Goal: Complete application form

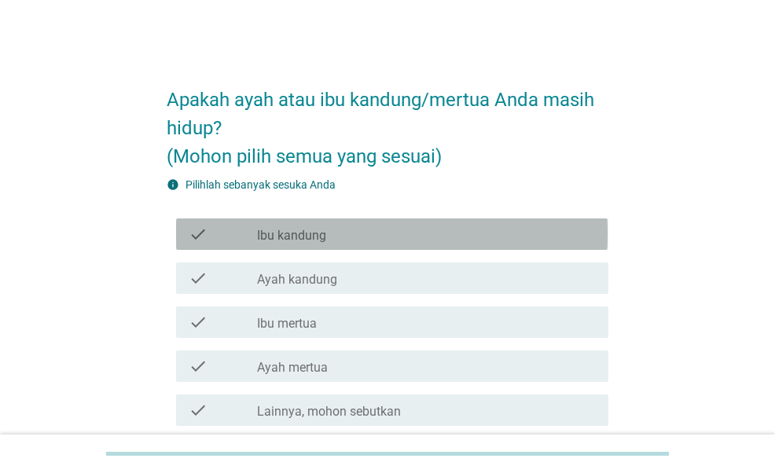
click at [292, 237] on label "Ibu kandung" at bounding box center [291, 236] width 69 height 16
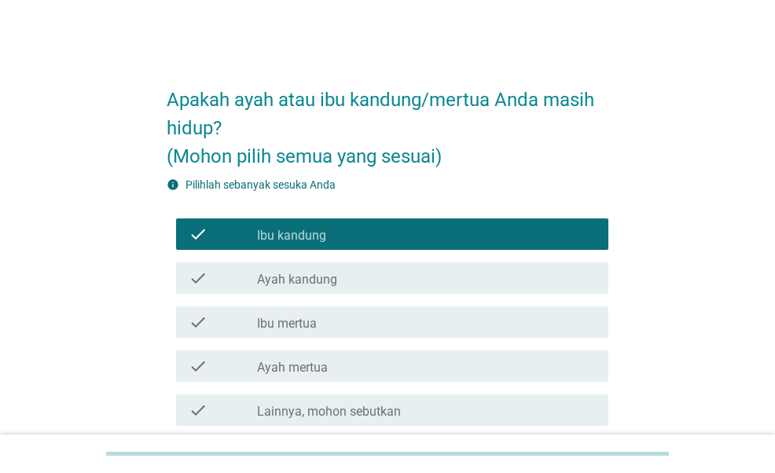
click at [293, 279] on label "Ayah kandung" at bounding box center [297, 280] width 80 height 16
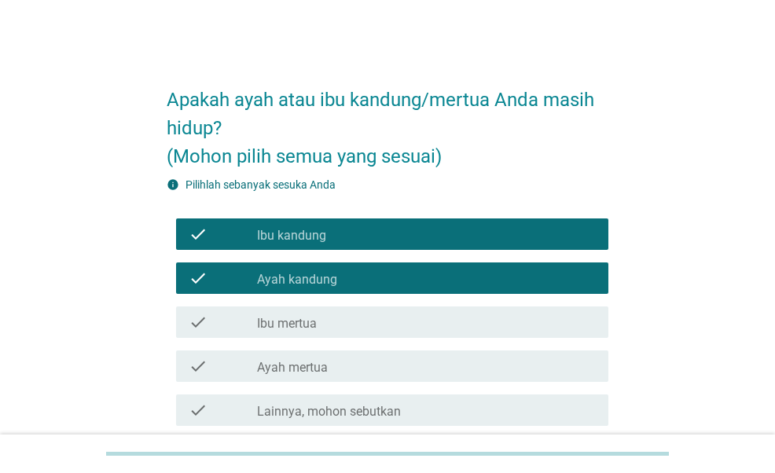
click at [291, 316] on label "Ibu mertua" at bounding box center [287, 324] width 60 height 16
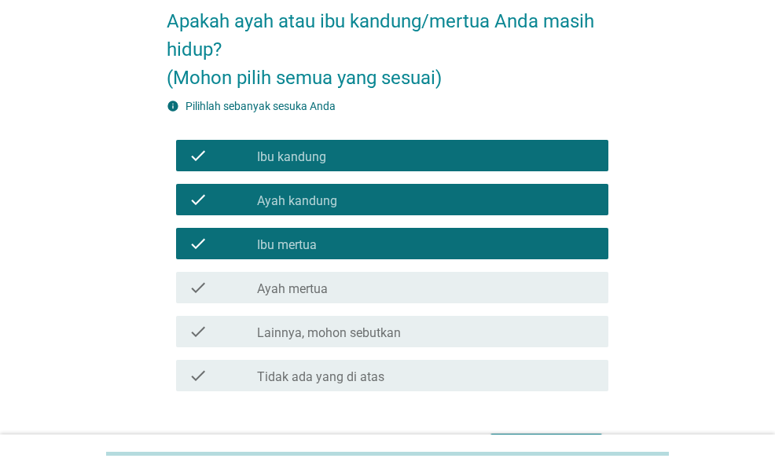
scroll to position [157, 0]
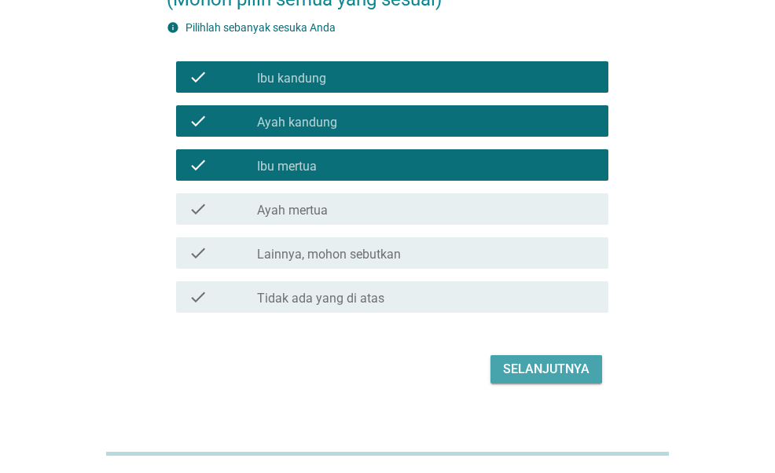
click at [521, 364] on div "Selanjutnya" at bounding box center [546, 369] width 86 height 19
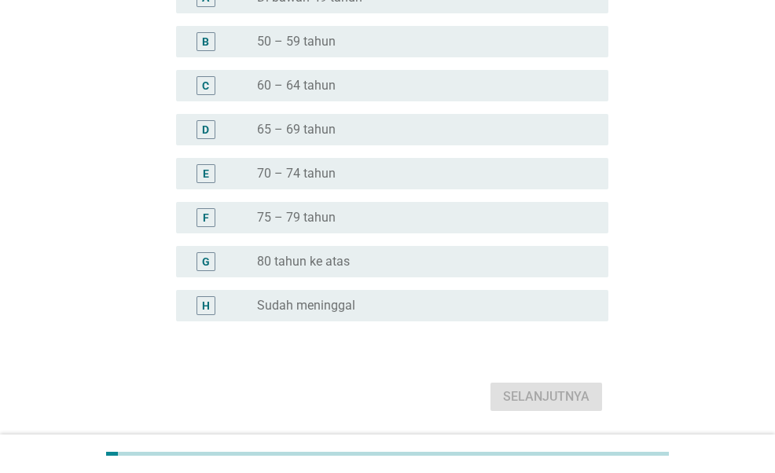
scroll to position [0, 0]
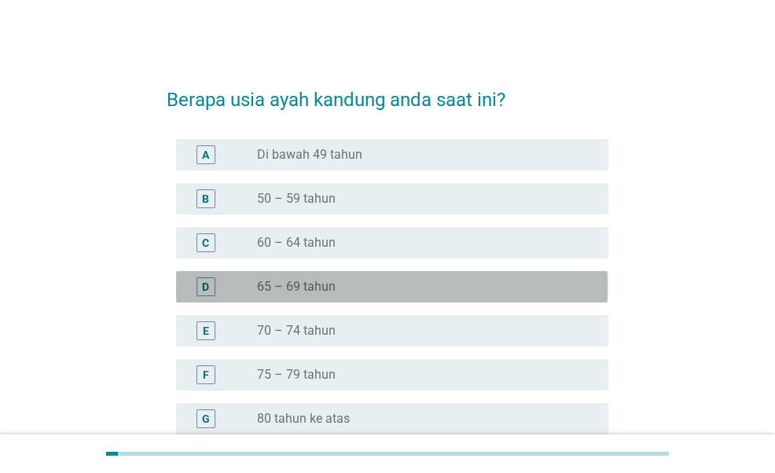
click at [310, 289] on label "65 – 69 tahun" at bounding box center [296, 287] width 79 height 16
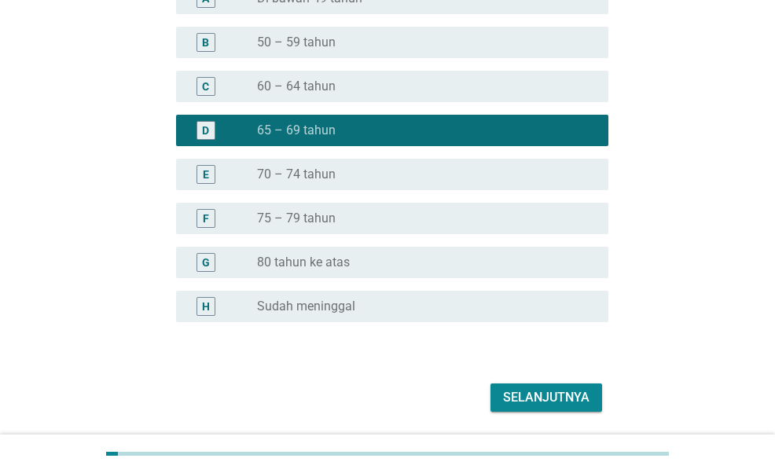
scroll to position [157, 0]
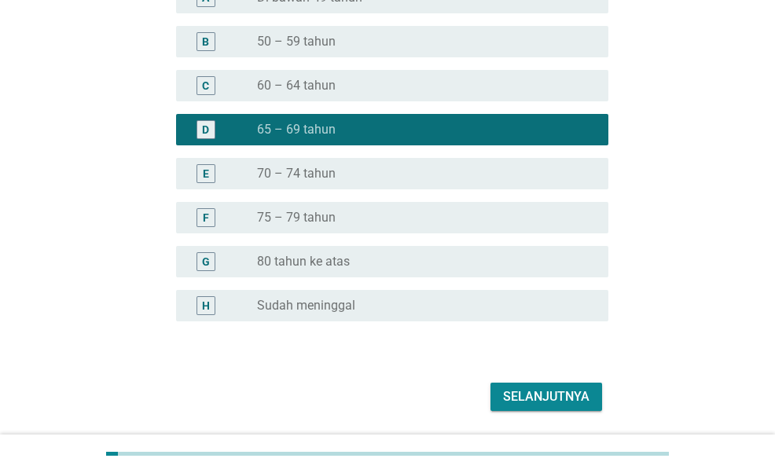
click at [551, 398] on div "Selanjutnya" at bounding box center [546, 396] width 86 height 19
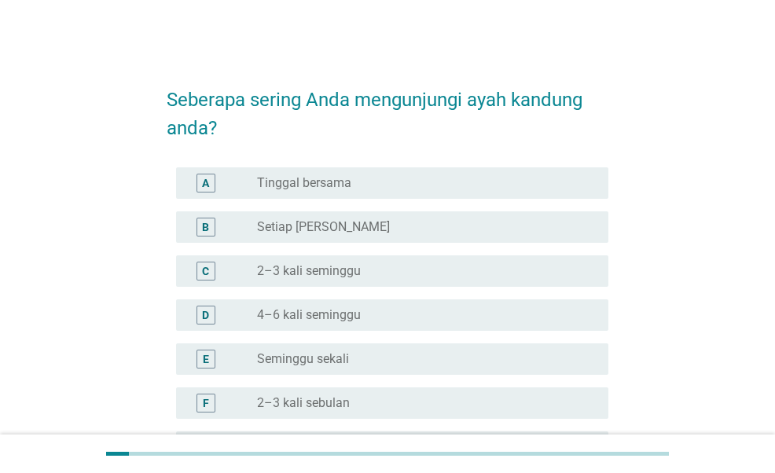
click at [344, 361] on label "Seminggu sekali" at bounding box center [303, 359] width 92 height 16
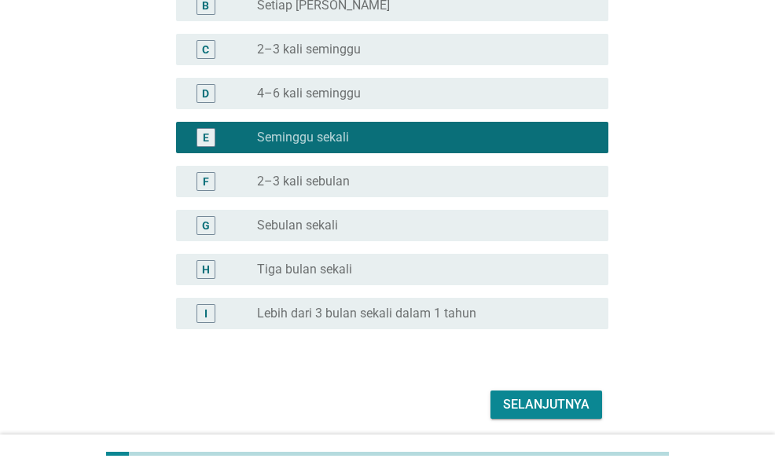
scroll to position [236, 0]
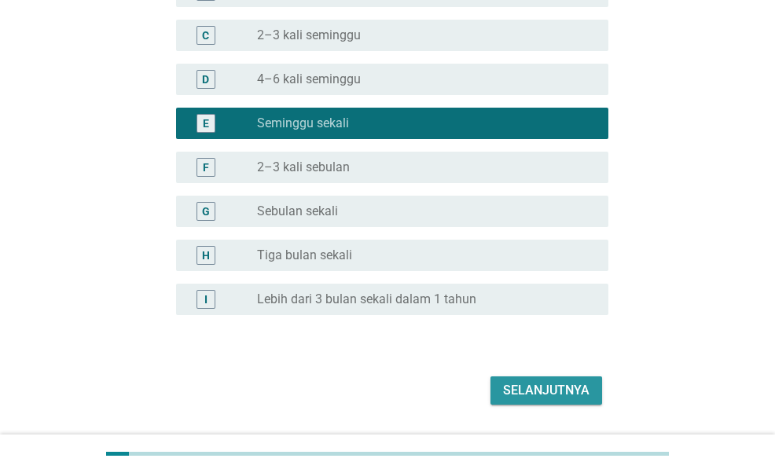
click at [531, 393] on div "Selanjutnya" at bounding box center [546, 390] width 86 height 19
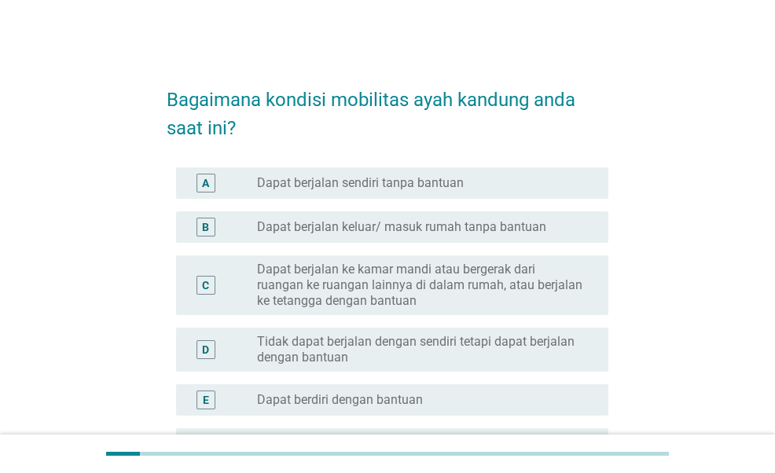
click at [387, 182] on label "Dapat berjalan sendiri tanpa bantuan" at bounding box center [360, 183] width 207 height 16
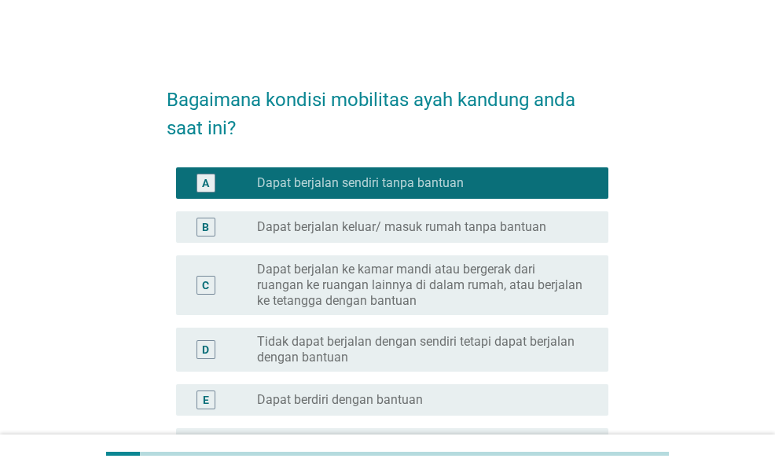
click at [394, 232] on label "Dapat berjalan keluar/ masuk rumah tanpa bantuan" at bounding box center [401, 227] width 289 height 16
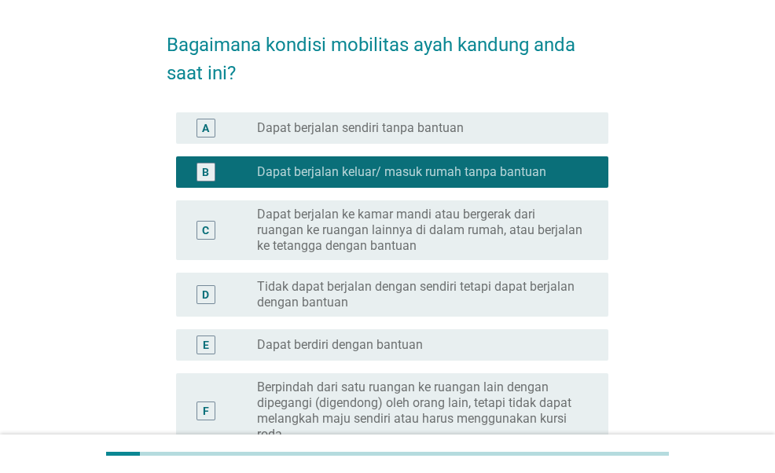
scroll to position [79, 0]
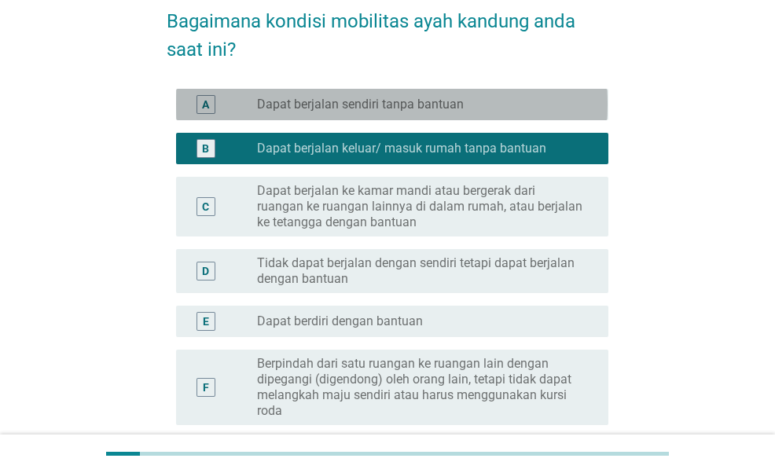
click at [408, 100] on label "Dapat berjalan sendiri tanpa bantuan" at bounding box center [360, 105] width 207 height 16
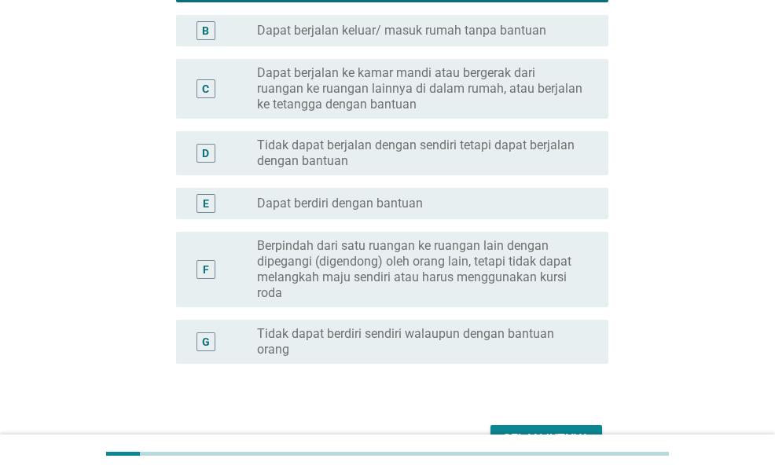
scroll to position [236, 0]
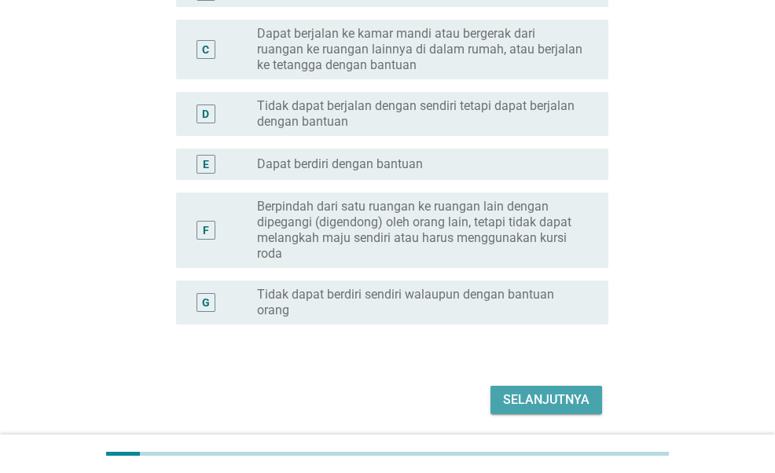
click at [551, 394] on div "Selanjutnya" at bounding box center [546, 399] width 86 height 19
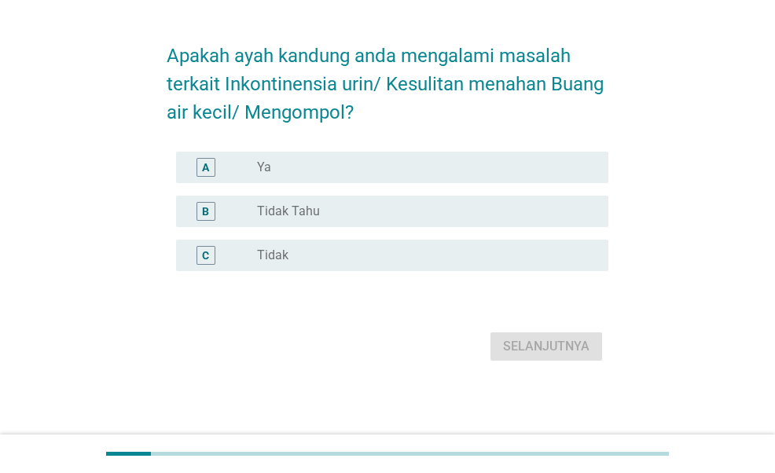
scroll to position [0, 0]
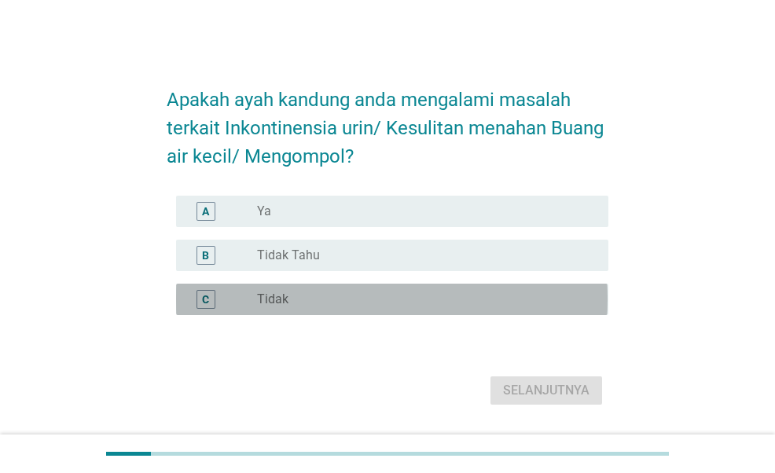
click at [270, 299] on label "Tidak" at bounding box center [272, 299] width 31 height 16
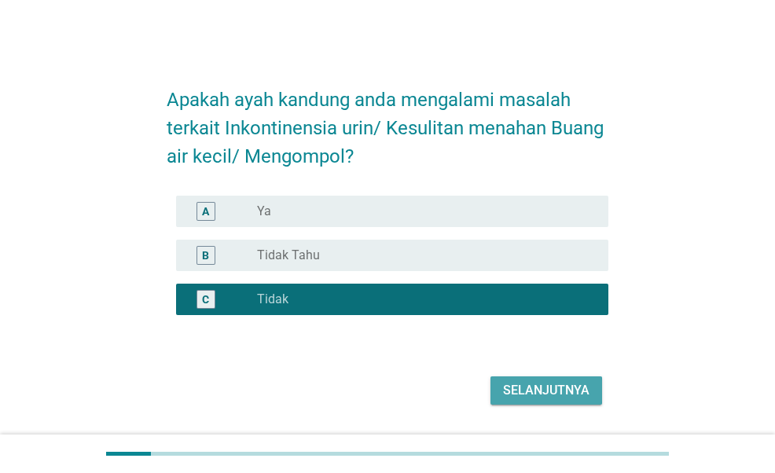
click at [564, 397] on div "Selanjutnya" at bounding box center [546, 390] width 86 height 19
